Goal: Check status: Check status

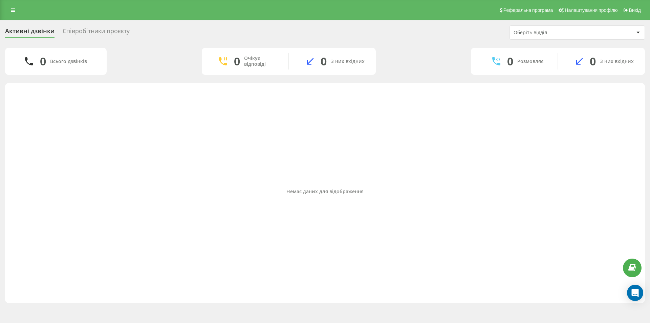
click at [404, 134] on div "Немає даних для відображення" at bounding box center [324, 190] width 629 height 209
click at [8, 8] on link at bounding box center [13, 9] width 12 height 9
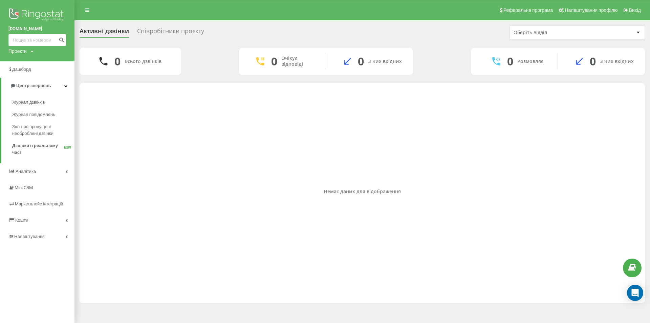
click at [172, 147] on div "Немає даних для відображення" at bounding box center [362, 190] width 554 height 209
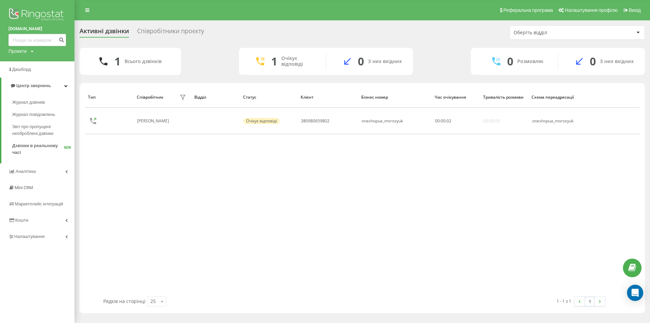
click at [116, 11] on div "Реферальна програма Налаштування профілю Вихід" at bounding box center [325, 10] width 650 height 20
click at [22, 10] on img at bounding box center [37, 15] width 58 height 17
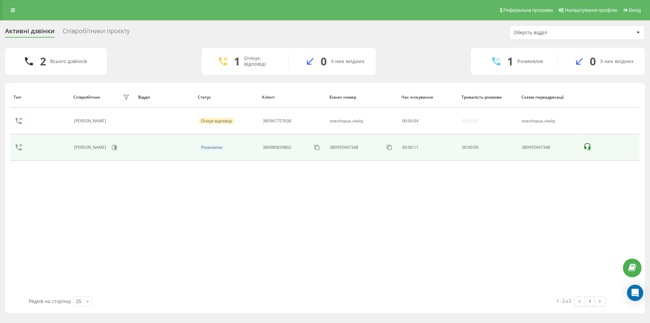
click at [590, 147] on icon at bounding box center [587, 146] width 6 height 7
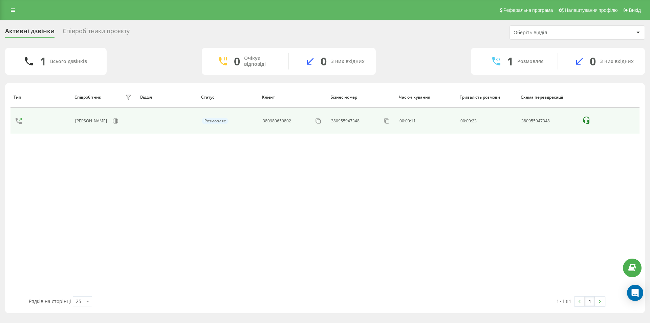
click at [586, 121] on icon at bounding box center [586, 120] width 8 height 8
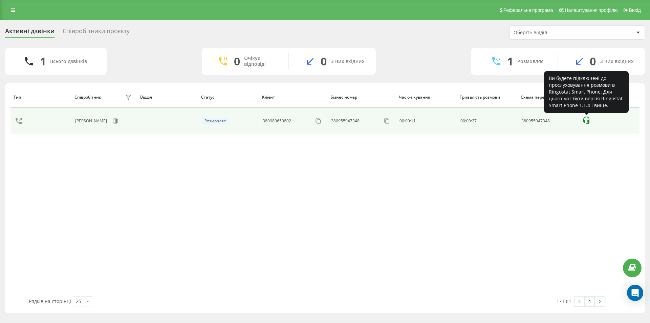
click at [586, 121] on icon at bounding box center [586, 120] width 8 height 8
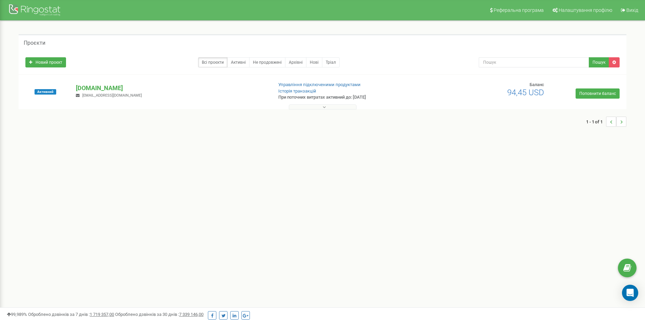
click at [325, 107] on icon at bounding box center [324, 107] width 3 height 5
click at [325, 106] on icon at bounding box center [324, 107] width 3 height 5
click at [95, 88] on p "[DOMAIN_NAME]" at bounding box center [171, 88] width 191 height 9
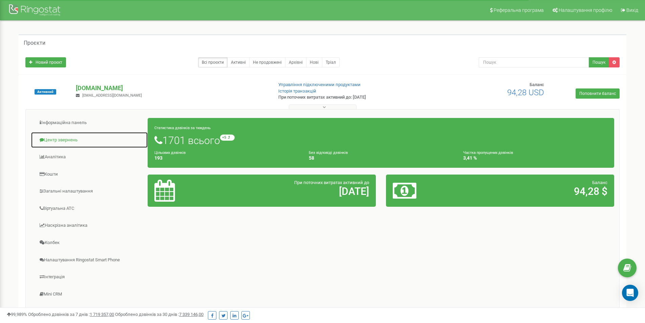
click at [67, 138] on link "Центр звернень" at bounding box center [89, 140] width 117 height 17
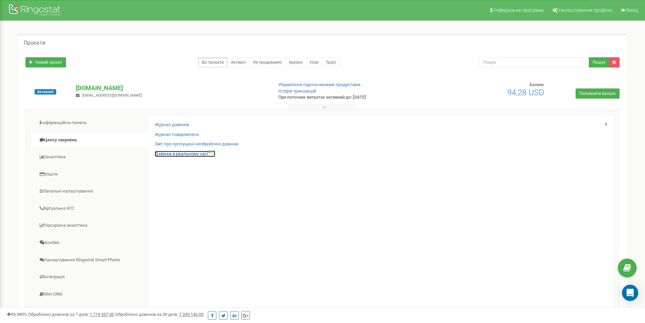
drag, startPoint x: 193, startPoint y: 153, endPoint x: 192, endPoint y: 157, distance: 4.8
click at [193, 153] on link "Дзвінки в реальному часі NEW" at bounding box center [185, 154] width 61 height 6
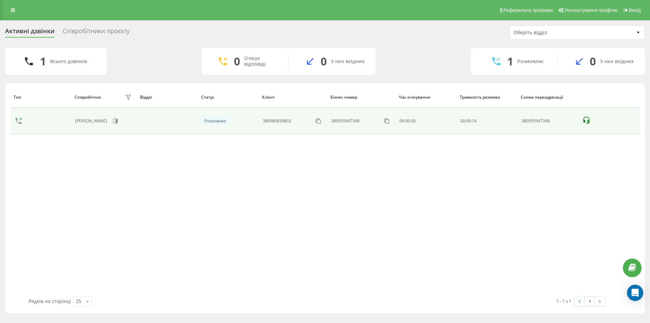
click at [584, 121] on icon at bounding box center [586, 119] width 6 height 7
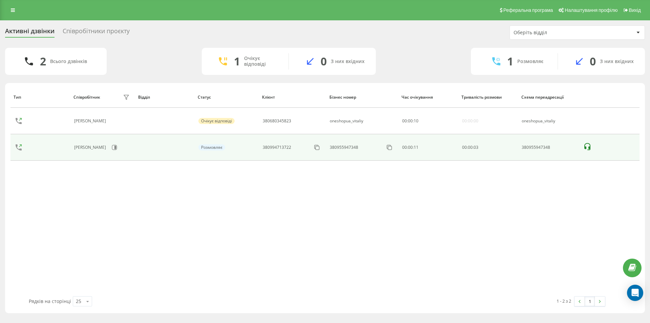
click at [588, 146] on icon at bounding box center [587, 146] width 8 height 8
click at [586, 146] on icon at bounding box center [586, 146] width 8 height 8
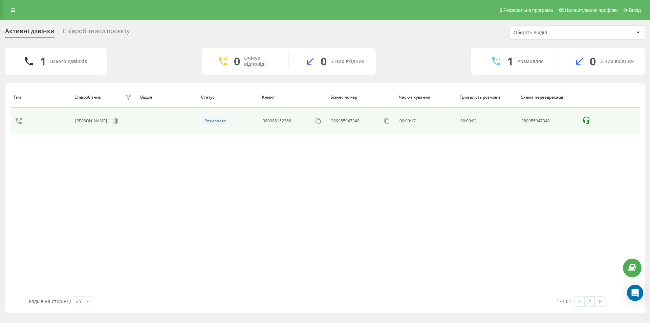
click at [585, 120] on icon at bounding box center [586, 119] width 6 height 7
